Goal: Communication & Community: Answer question/provide support

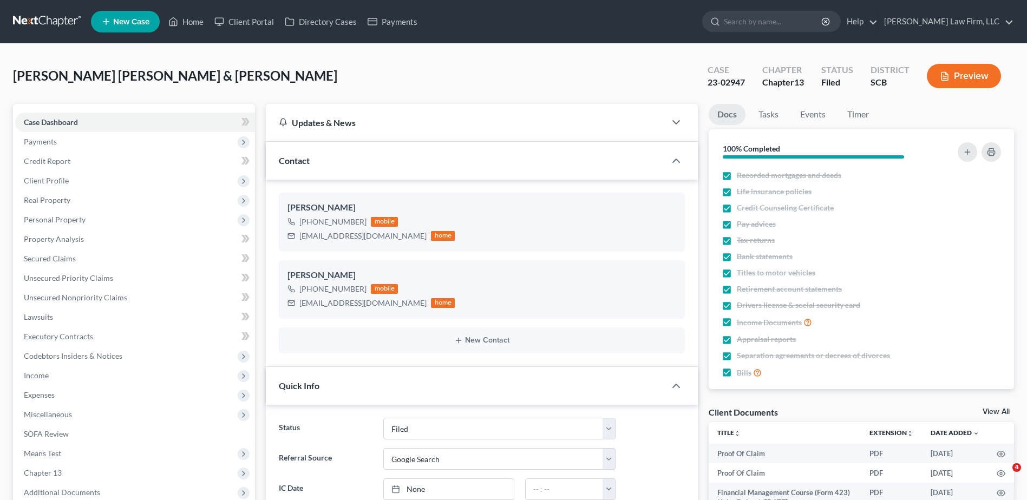
select select "2"
select select "4"
select select "3"
click at [793, 24] on input "search" at bounding box center [773, 21] width 99 height 20
type input "[PERSON_NAME]"
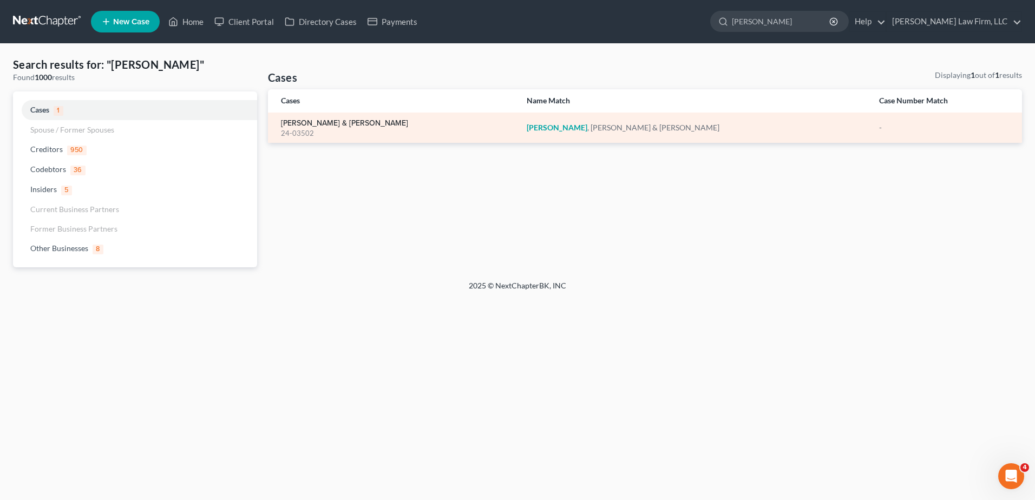
click at [282, 120] on link "[PERSON_NAME] & [PERSON_NAME]" at bounding box center [344, 124] width 127 height 8
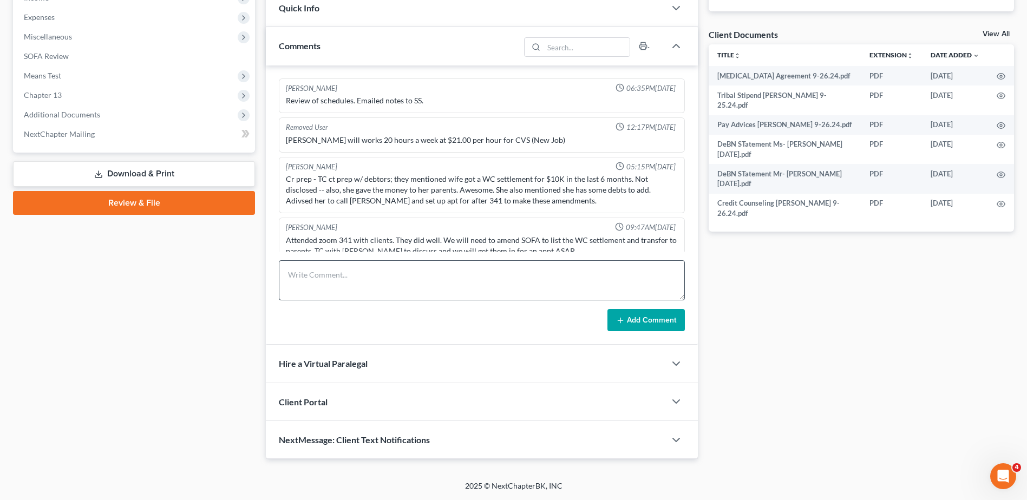
scroll to position [1403, 0]
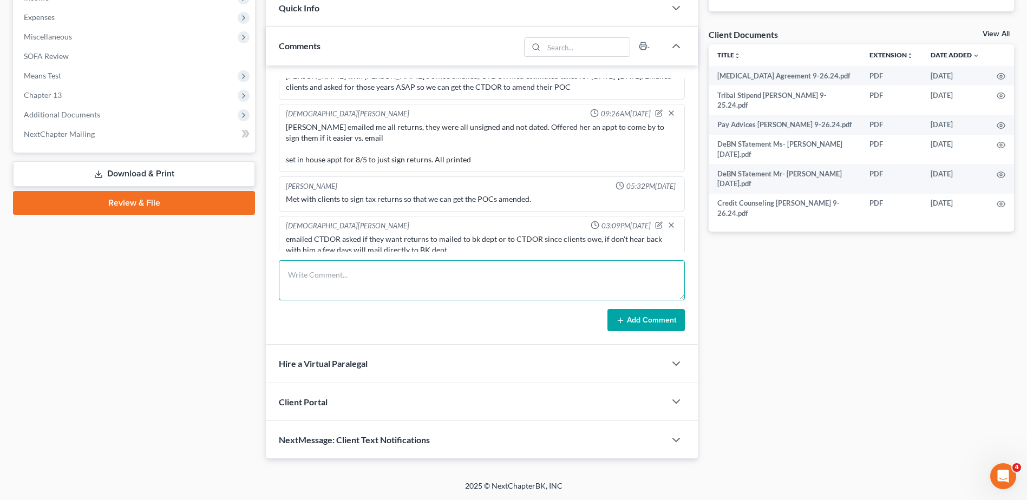
click at [350, 287] on textarea at bounding box center [482, 280] width 406 height 40
click at [557, 274] on textarea "per CTDOR's request, emailed [PERSON_NAME] [DATE]-[DATE] returns directly to:" at bounding box center [482, 280] width 406 height 40
paste textarea "[PERSON_NAME][EMAIL_ADDRESS][DOMAIN_NAME]"
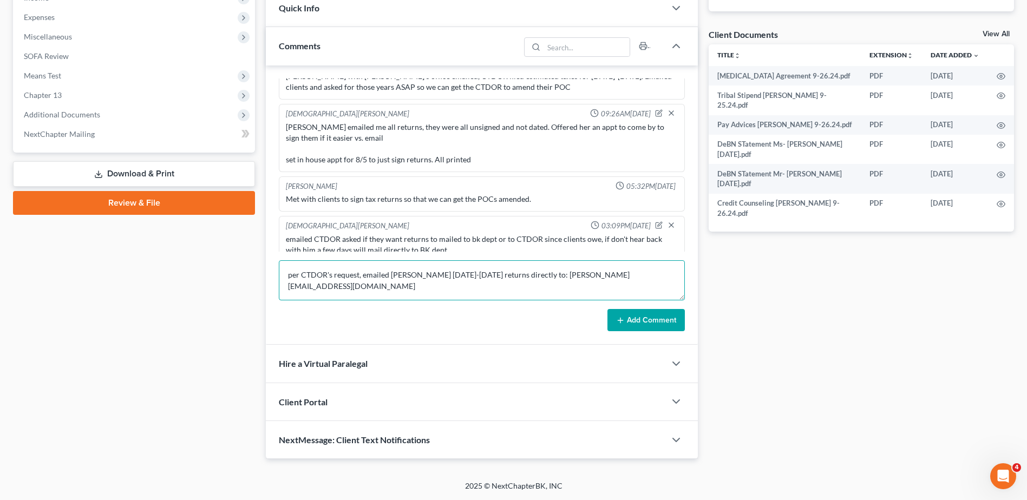
type textarea "per CTDOR's request, emailed [PERSON_NAME] [DATE]-[DATE] returns directly to: […"
click at [649, 322] on button "Add Comment" at bounding box center [645, 320] width 77 height 23
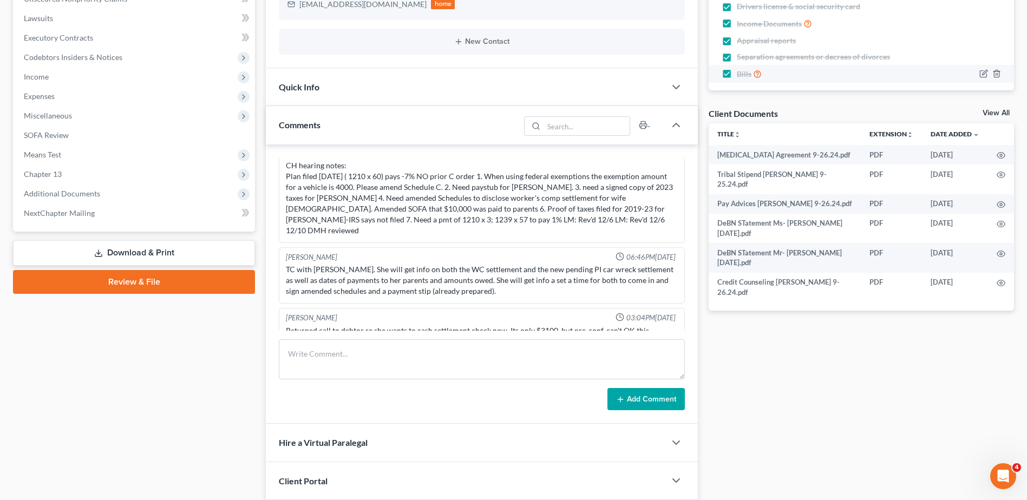
scroll to position [215, 0]
